Goal: Understand process/instructions: Learn about a topic

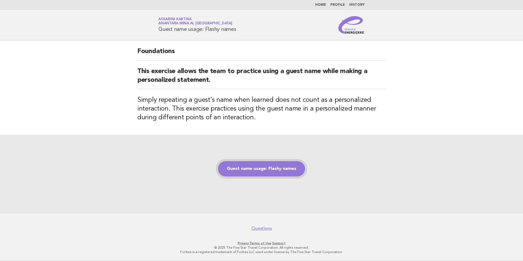
click at [253, 168] on link "Guest name usage: Flashy names" at bounding box center [261, 168] width 87 height 15
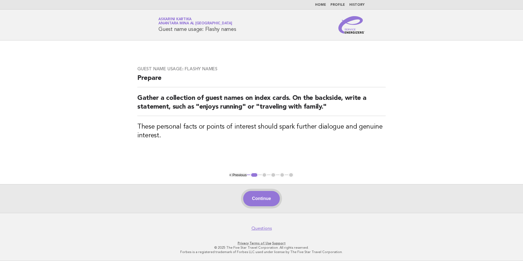
click at [263, 200] on button "Continue" at bounding box center [261, 198] width 36 height 15
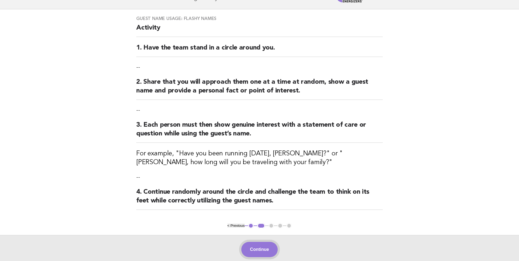
scroll to position [55, 0]
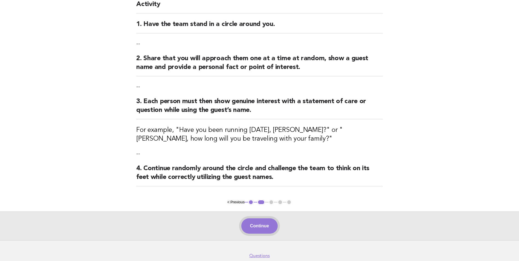
click at [264, 226] on button "Continue" at bounding box center [259, 225] width 36 height 15
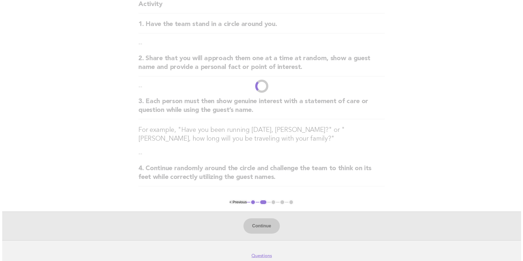
scroll to position [0, 0]
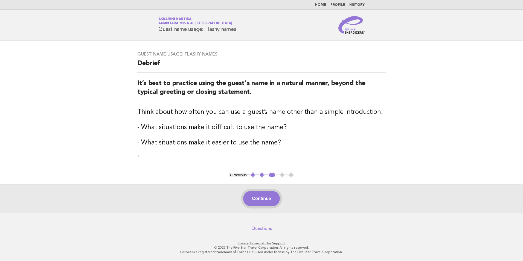
click at [252, 196] on button "Continue" at bounding box center [261, 198] width 36 height 15
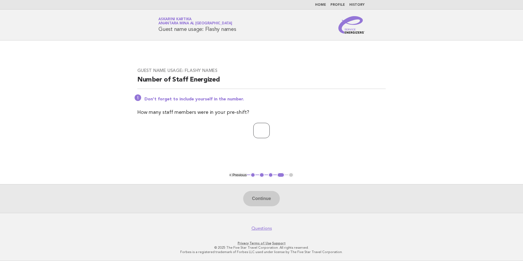
click at [262, 138] on input "number" at bounding box center [261, 130] width 16 height 15
type input "*"
click at [267, 200] on button "Continue" at bounding box center [261, 198] width 36 height 15
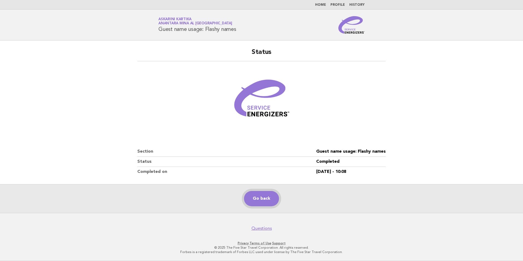
drag, startPoint x: 265, startPoint y: 205, endPoint x: 267, endPoint y: 197, distance: 7.6
click at [265, 205] on link "Go back" at bounding box center [261, 198] width 35 height 15
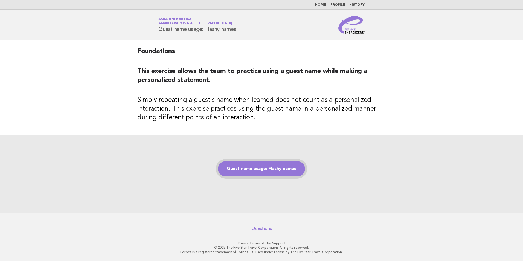
click at [267, 167] on link "Guest name usage: Flashy names" at bounding box center [261, 168] width 87 height 15
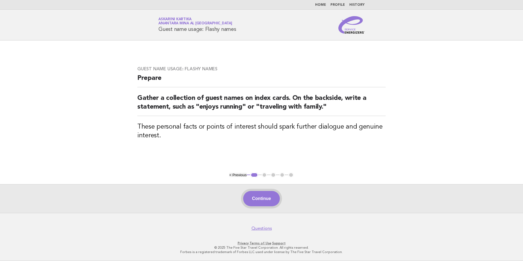
click at [253, 201] on button "Continue" at bounding box center [261, 198] width 36 height 15
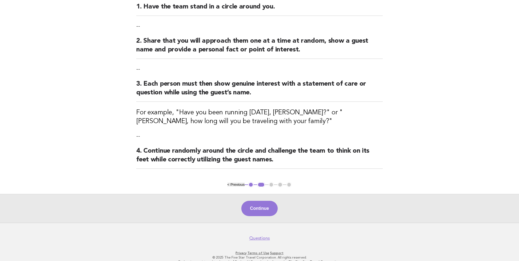
scroll to position [82, 0]
